Goal: Submit feedback/report problem

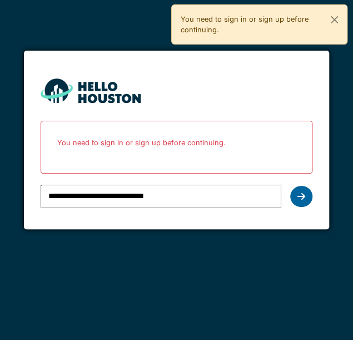
click at [306, 196] on div at bounding box center [301, 196] width 22 height 21
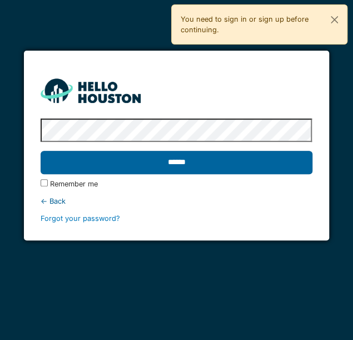
click at [215, 164] on input "******" at bounding box center [176, 162] width 271 height 23
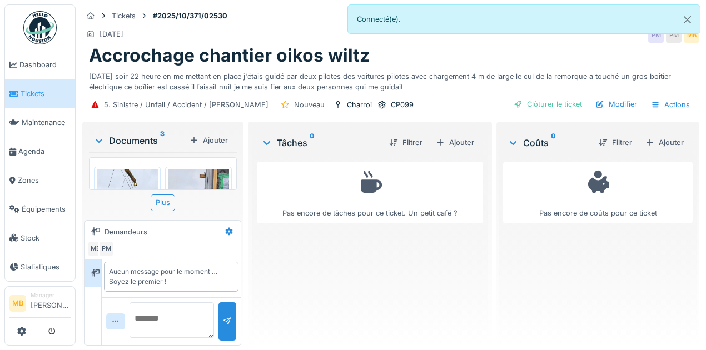
scroll to position [4, 0]
click at [215, 175] on img at bounding box center [198, 235] width 61 height 132
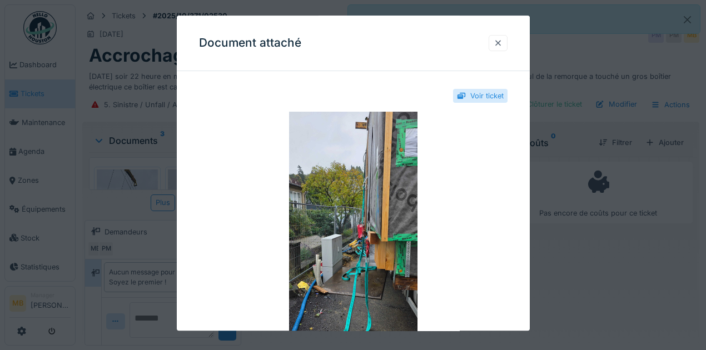
click at [347, 44] on div at bounding box center [497, 43] width 19 height 16
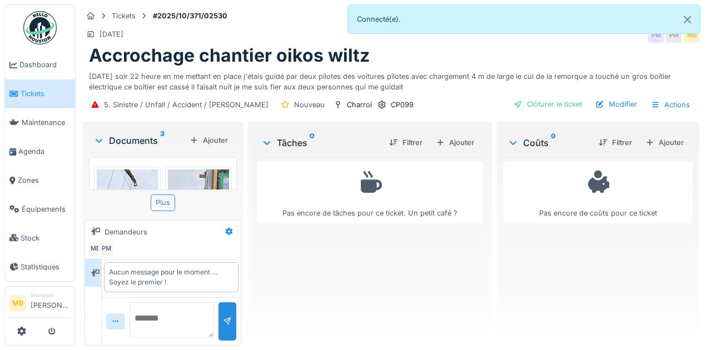
scroll to position [6, 0]
click at [156, 306] on textarea at bounding box center [171, 320] width 84 height 36
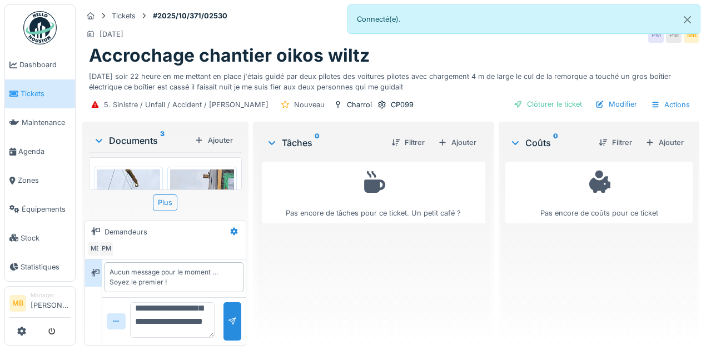
scroll to position [240, 0]
type textarea "**********"
click at [229, 317] on div at bounding box center [232, 321] width 9 height 11
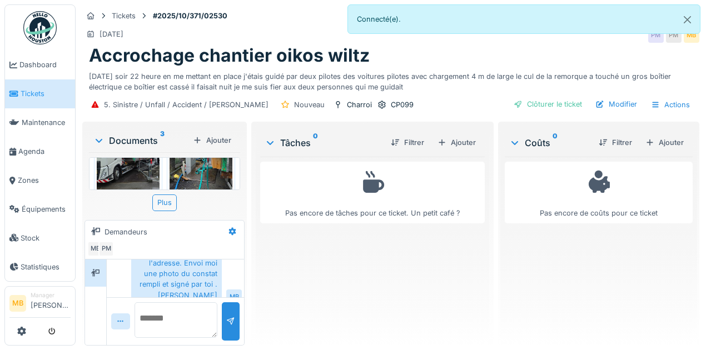
scroll to position [0, 0]
